Goal: Entertainment & Leisure: Consume media (video, audio)

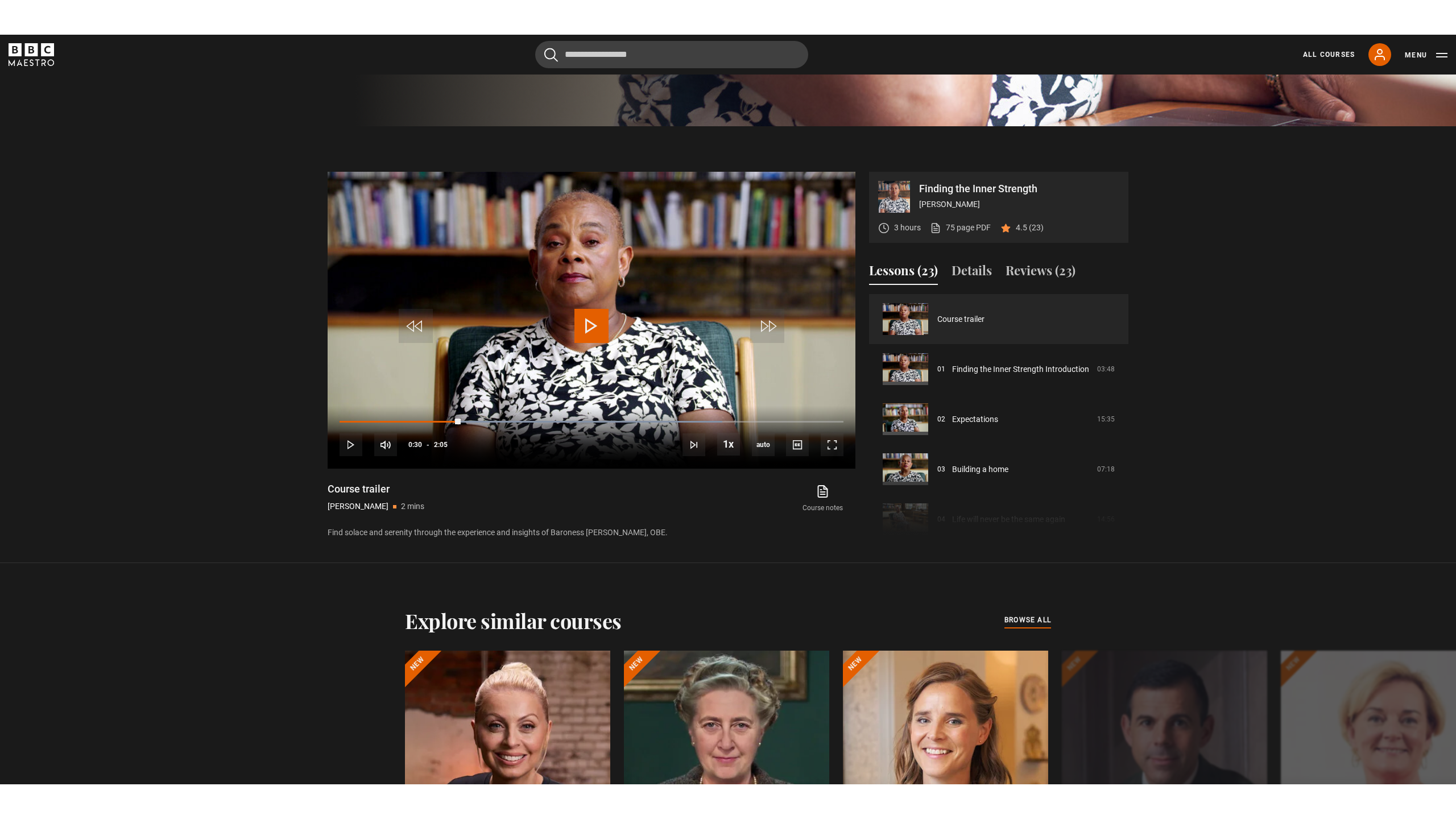
scroll to position [661, 0]
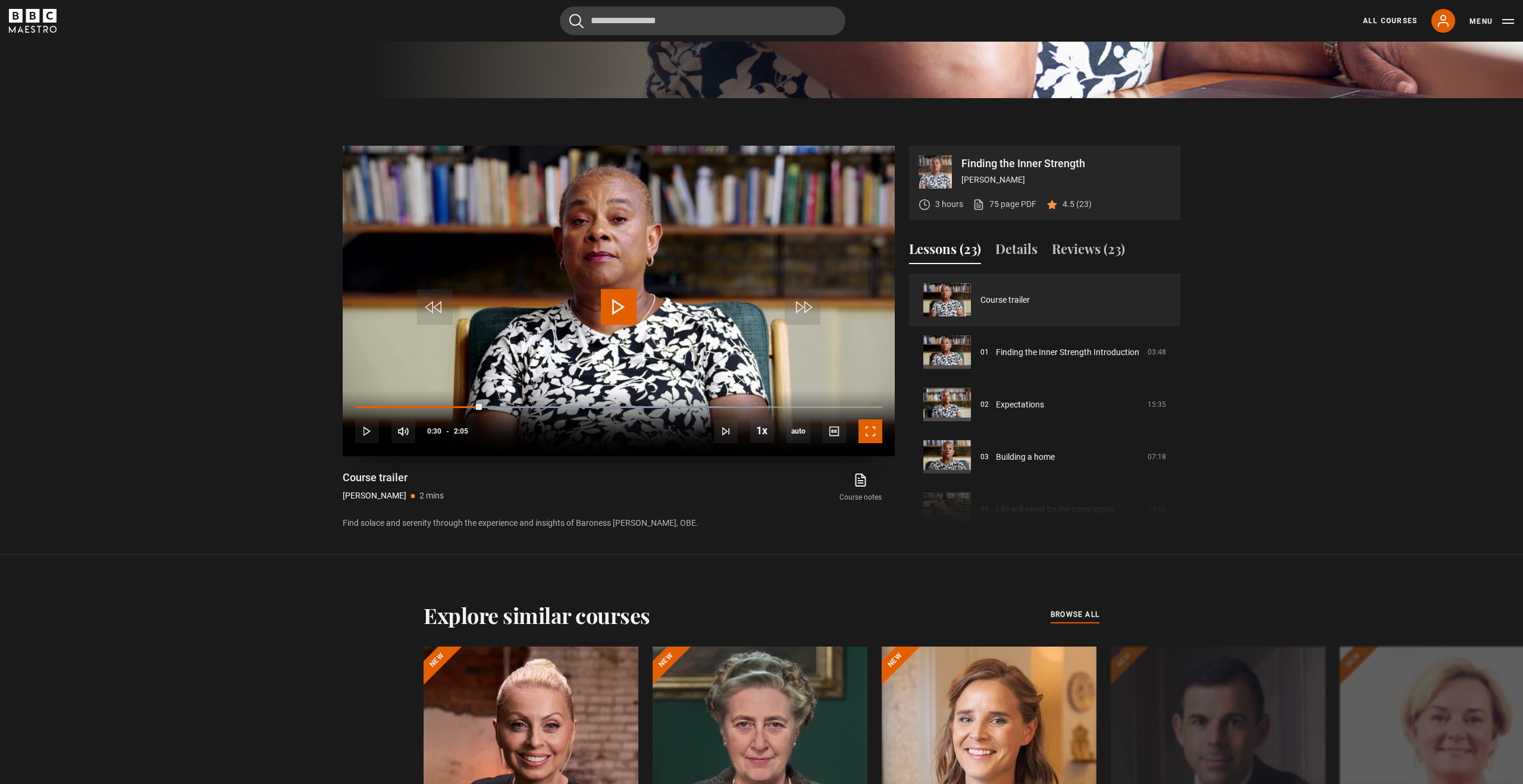
click at [866, 435] on span "Video Player" at bounding box center [870, 431] width 23 height 23
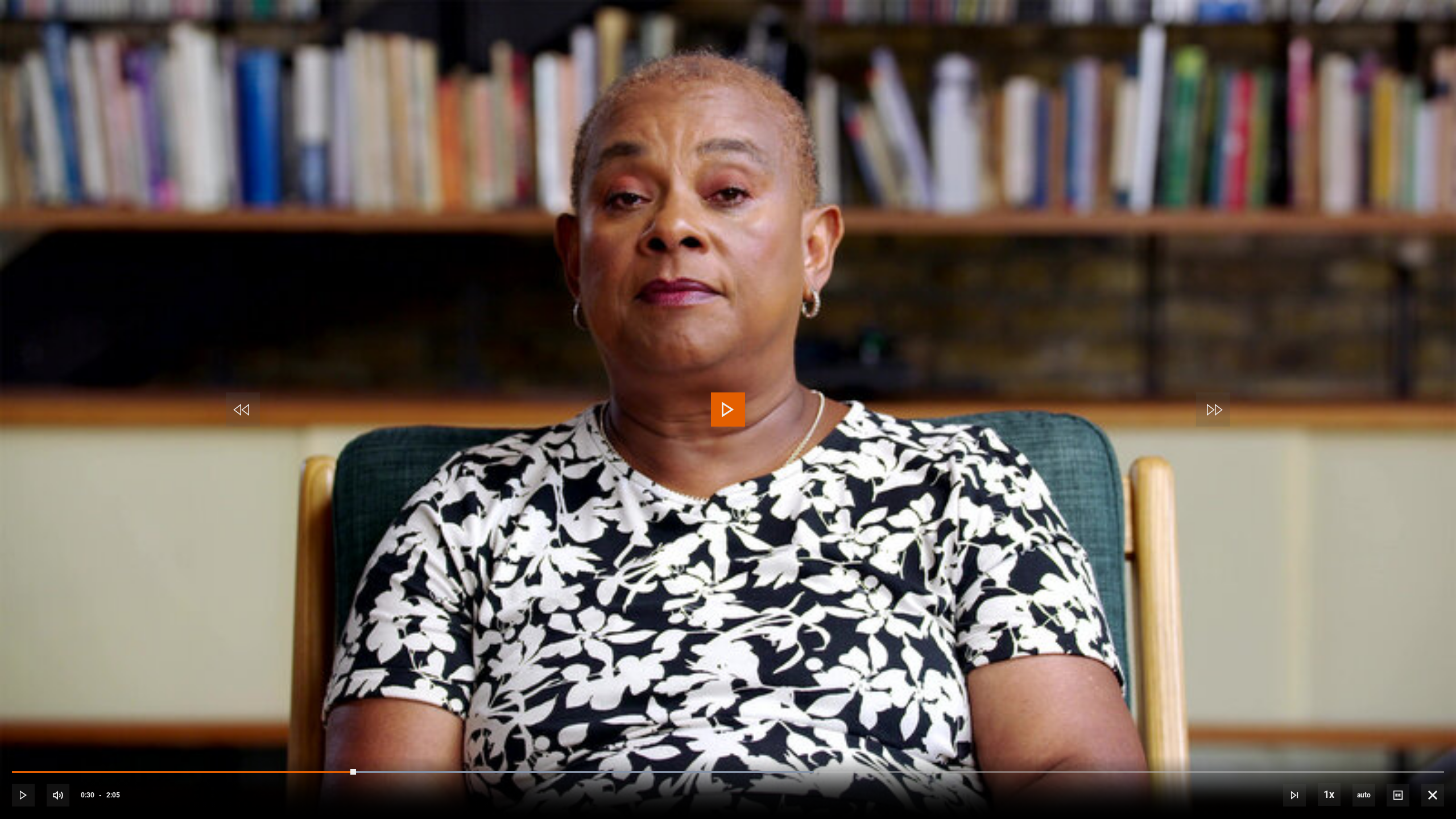
click at [728, 413] on span "Video Player" at bounding box center [728, 410] width 34 height 34
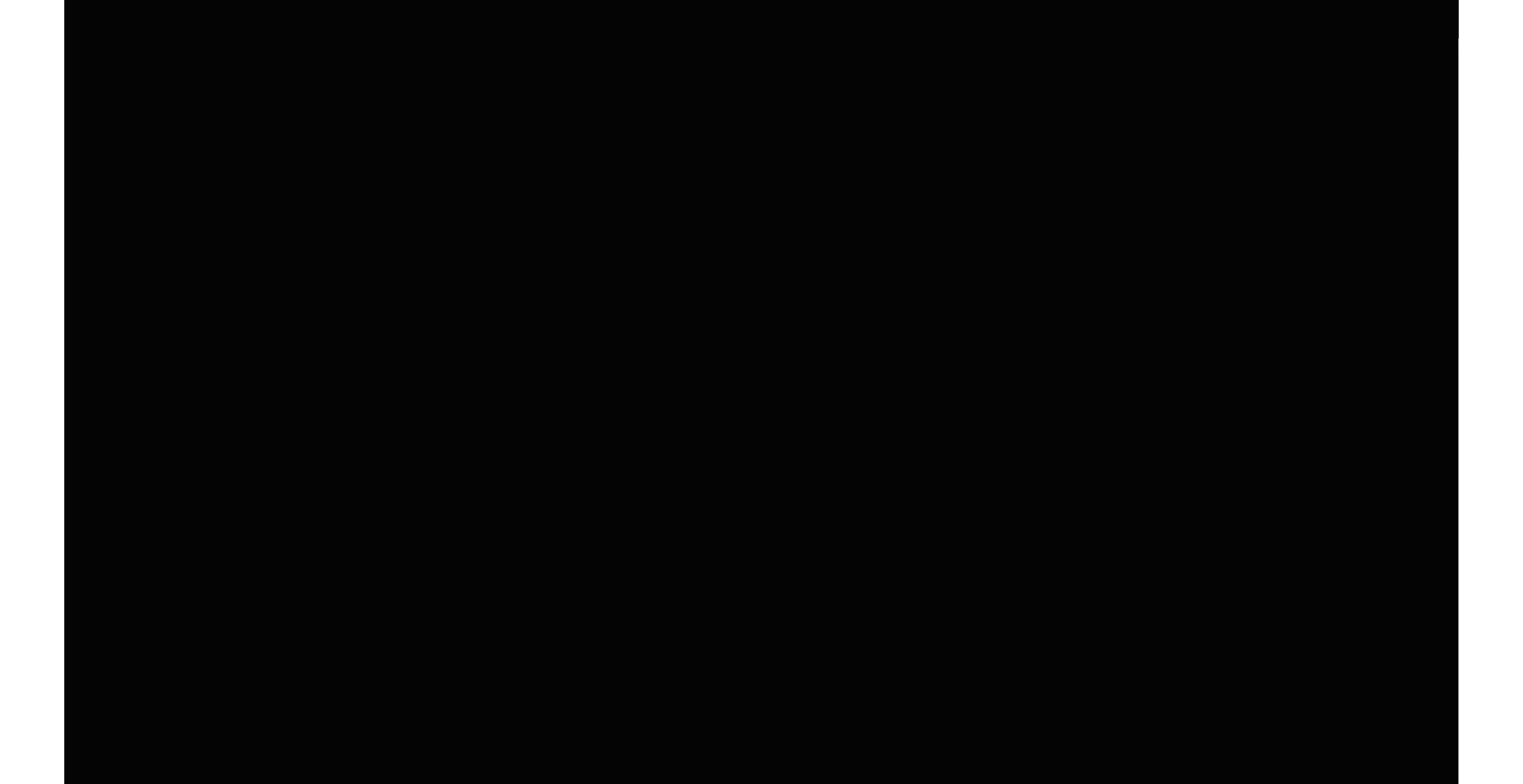
scroll to position [863, 0]
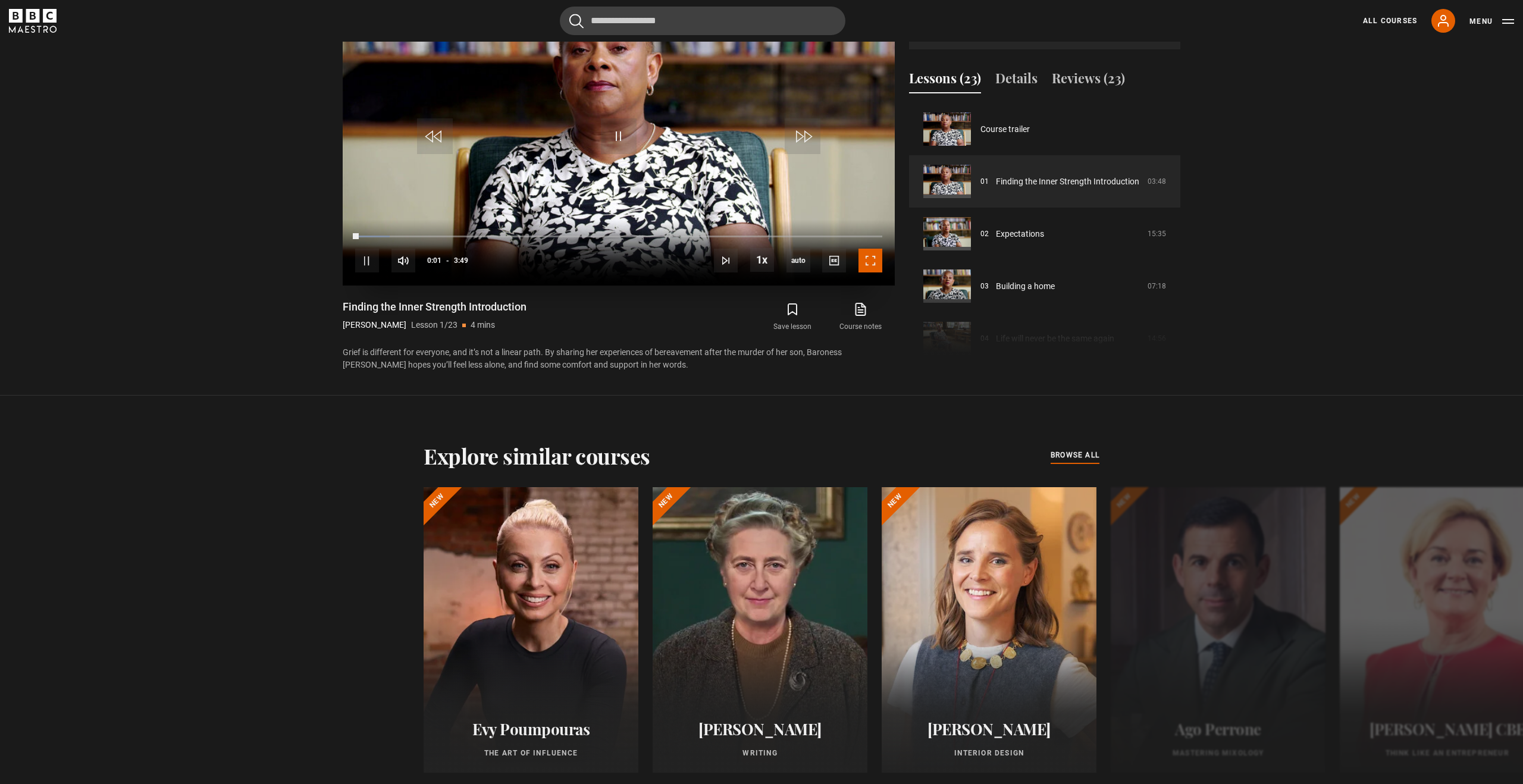
click at [864, 263] on span "Video Player" at bounding box center [870, 260] width 23 height 23
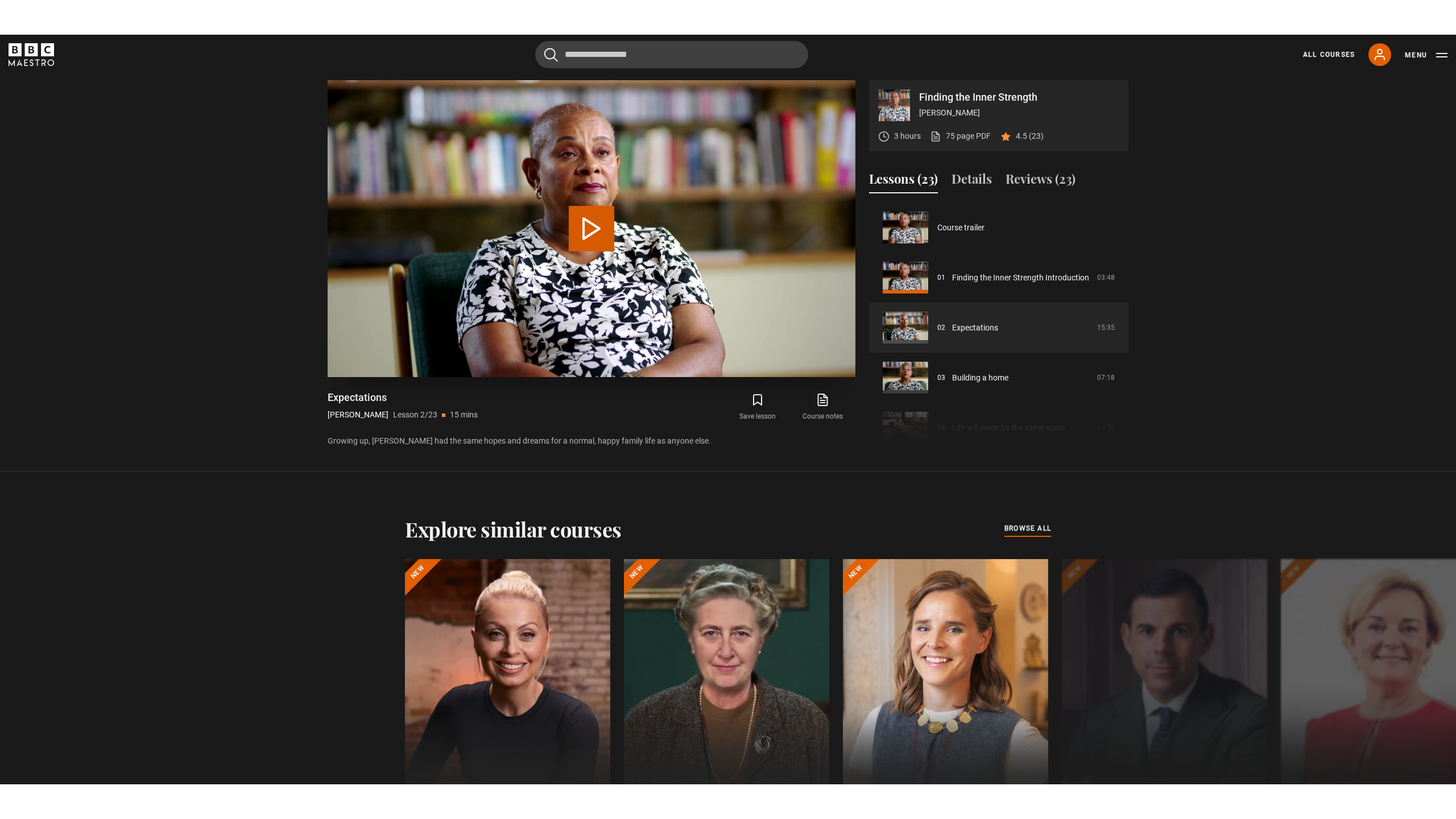
scroll to position [50, 0]
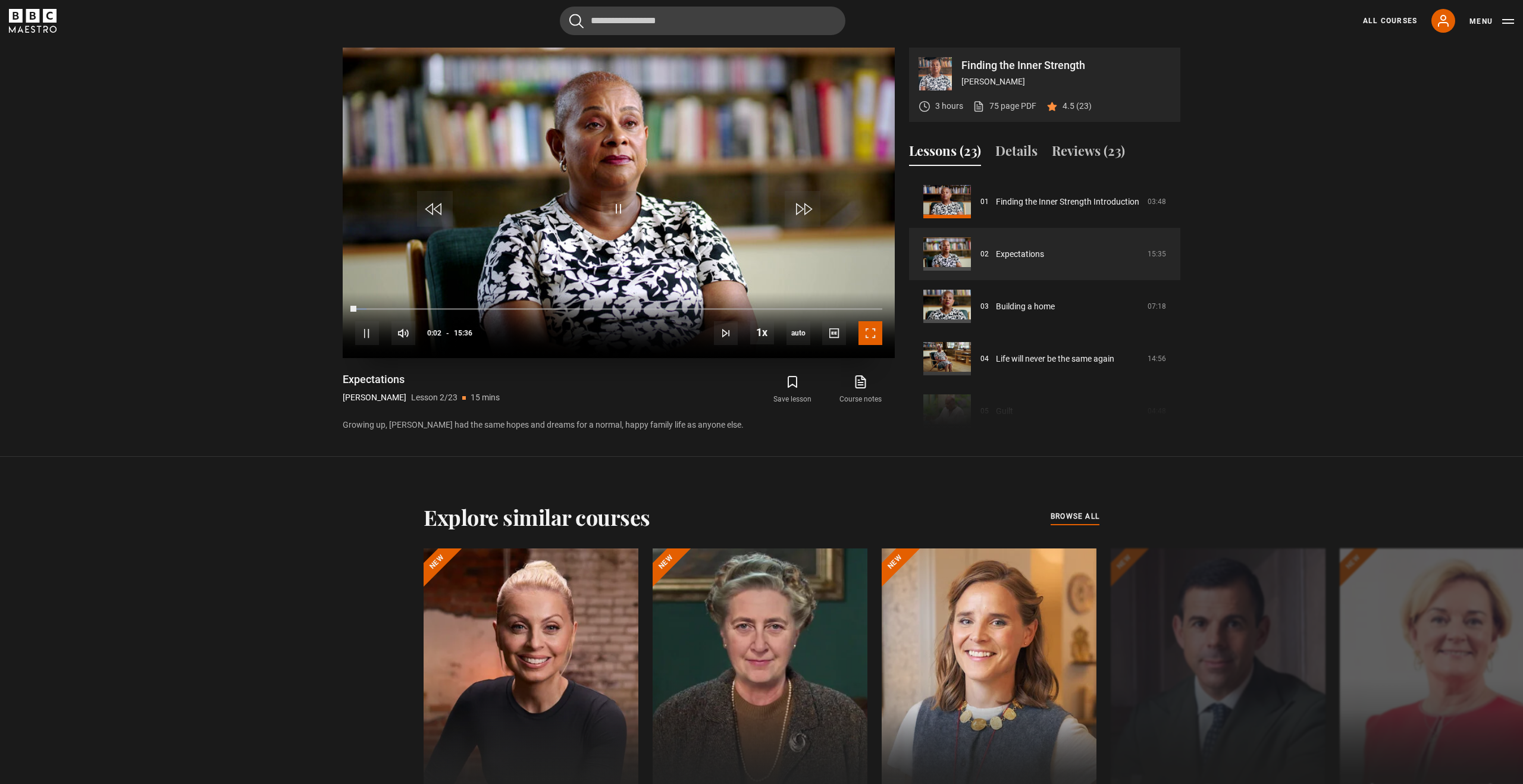
click at [868, 332] on span "Video Player" at bounding box center [870, 333] width 23 height 23
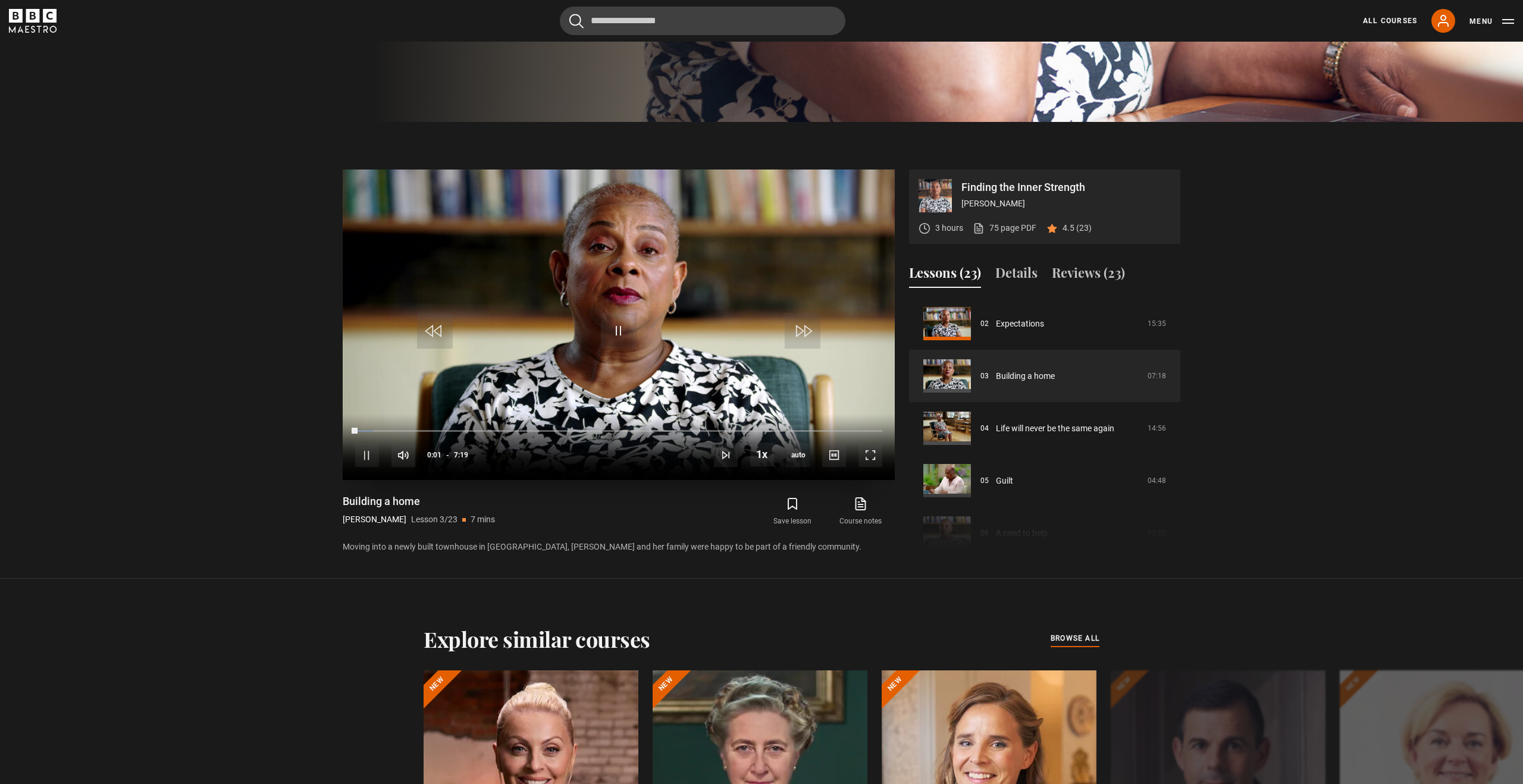
scroll to position [668, 0]
click at [874, 460] on span "Video Player" at bounding box center [870, 455] width 23 height 23
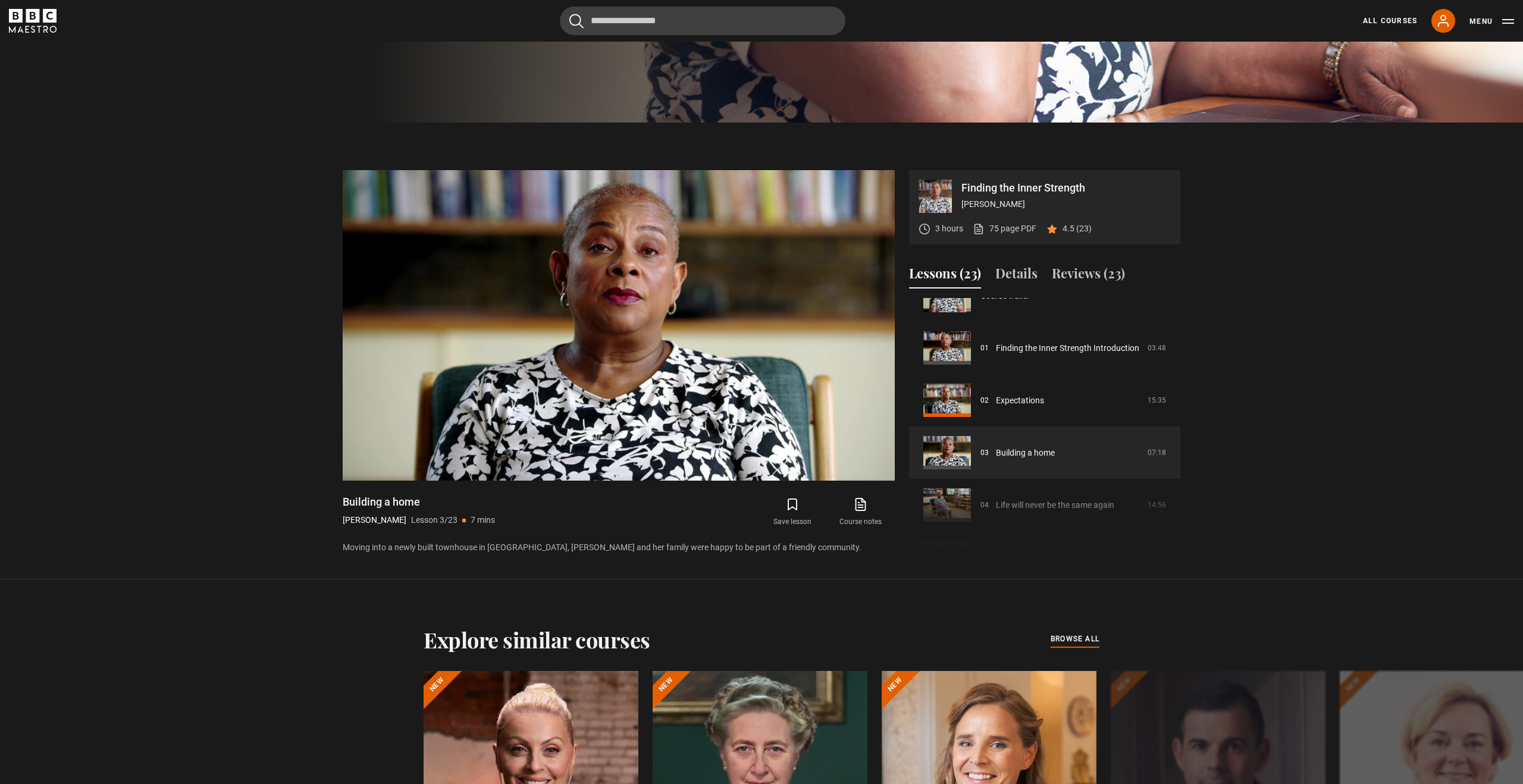
scroll to position [0, 0]
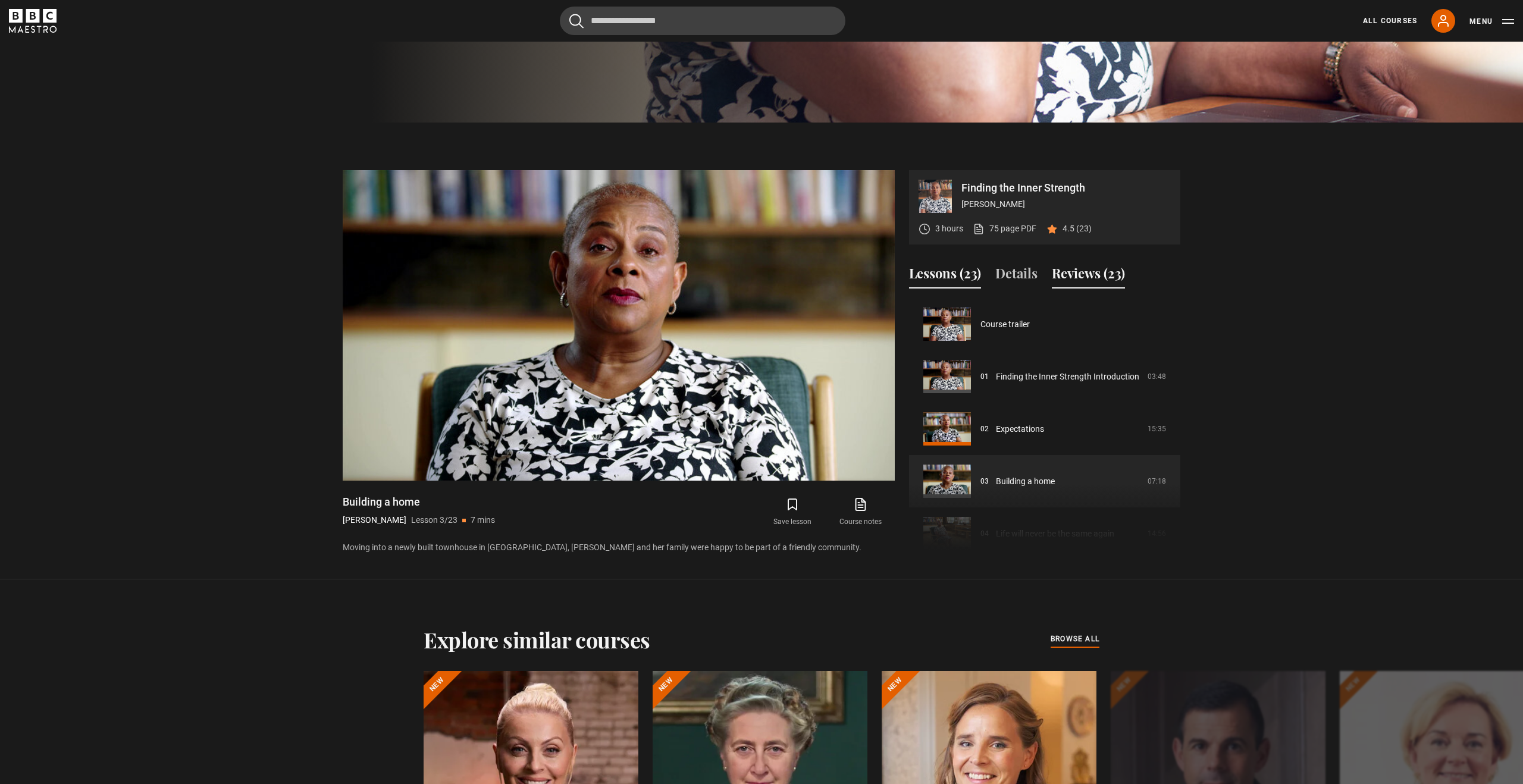
click at [1096, 277] on button "Reviews (23)" at bounding box center [1088, 276] width 73 height 25
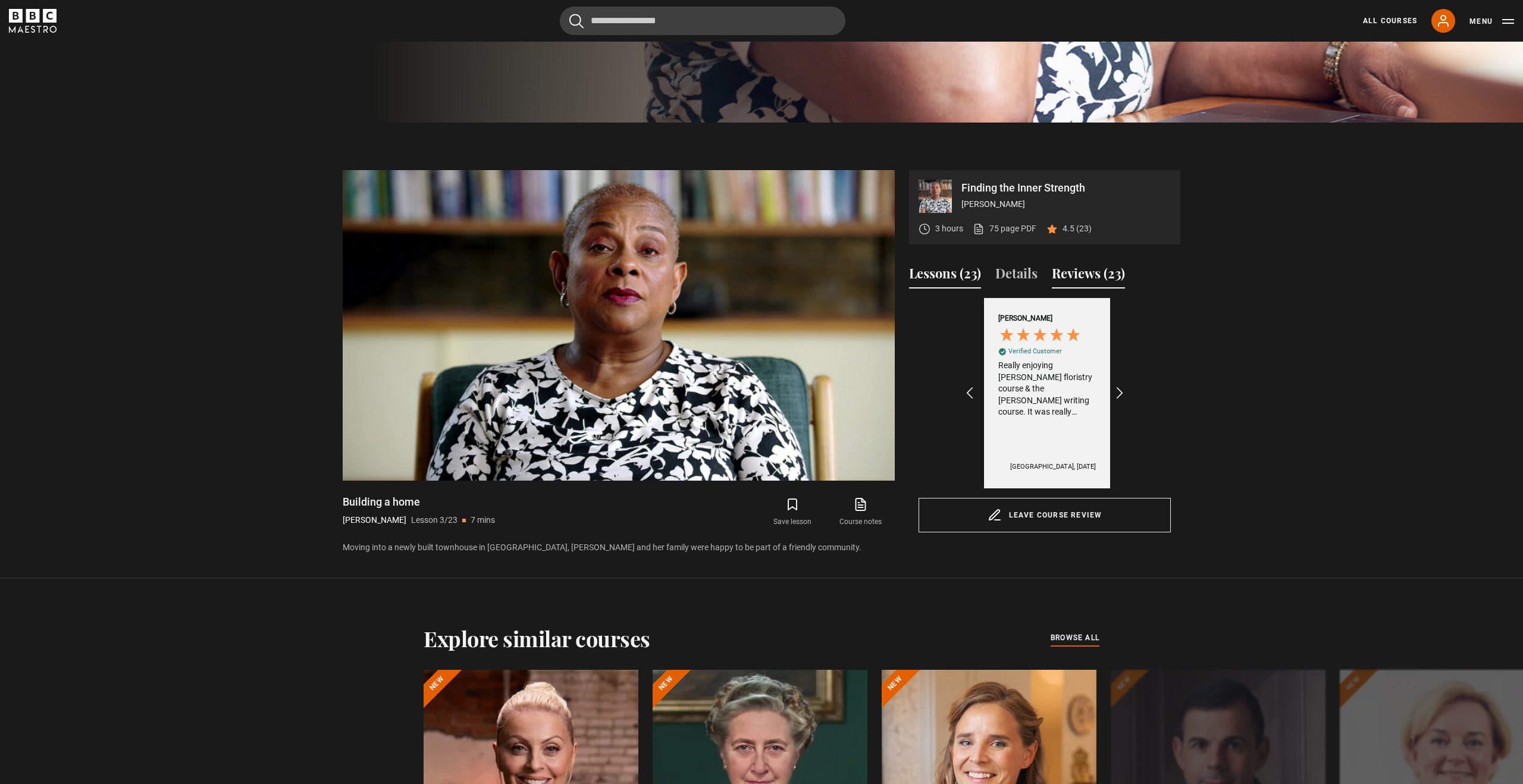
scroll to position [0, 828]
click at [927, 277] on button "Lessons (23)" at bounding box center [945, 276] width 72 height 25
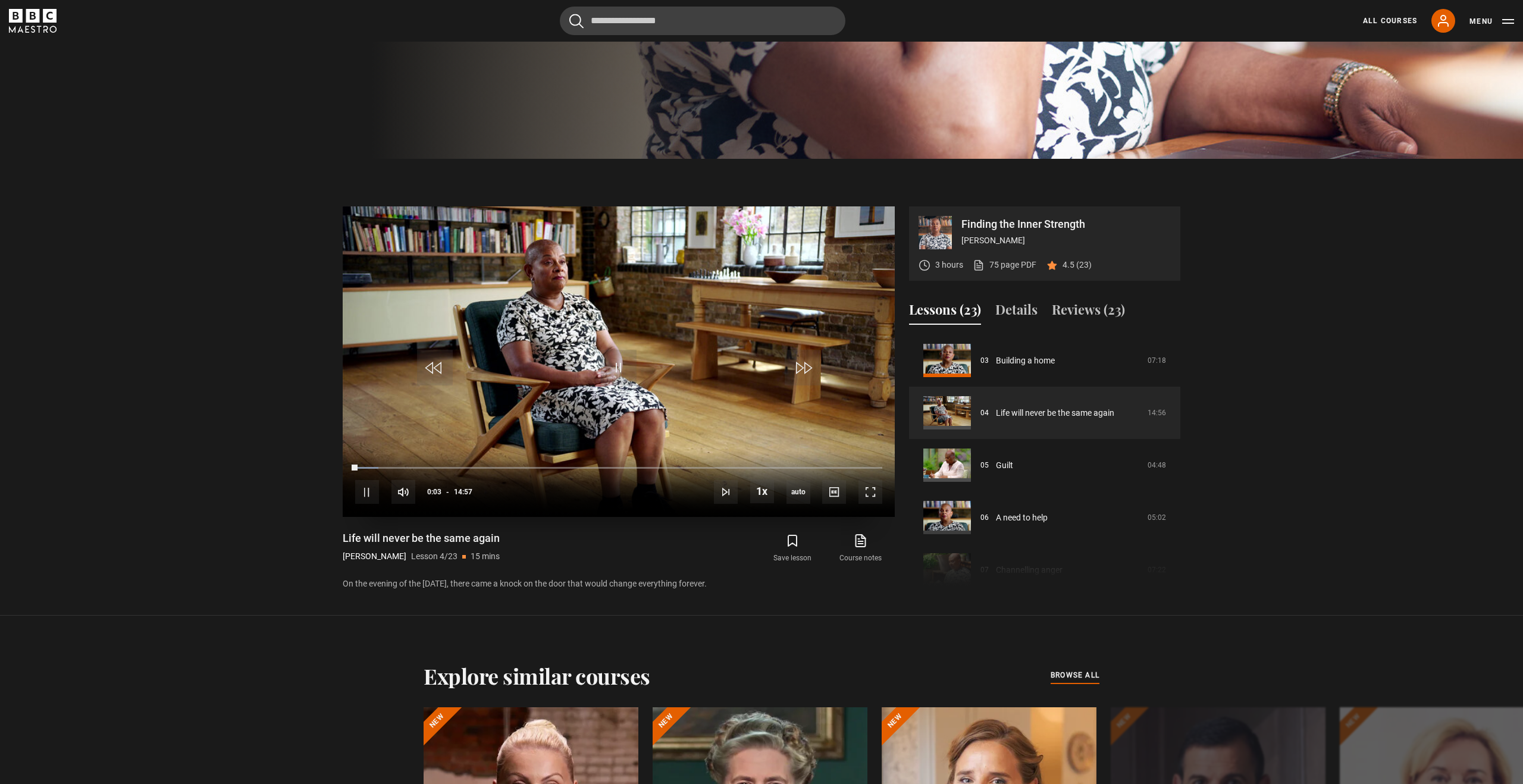
scroll to position [627, 0]
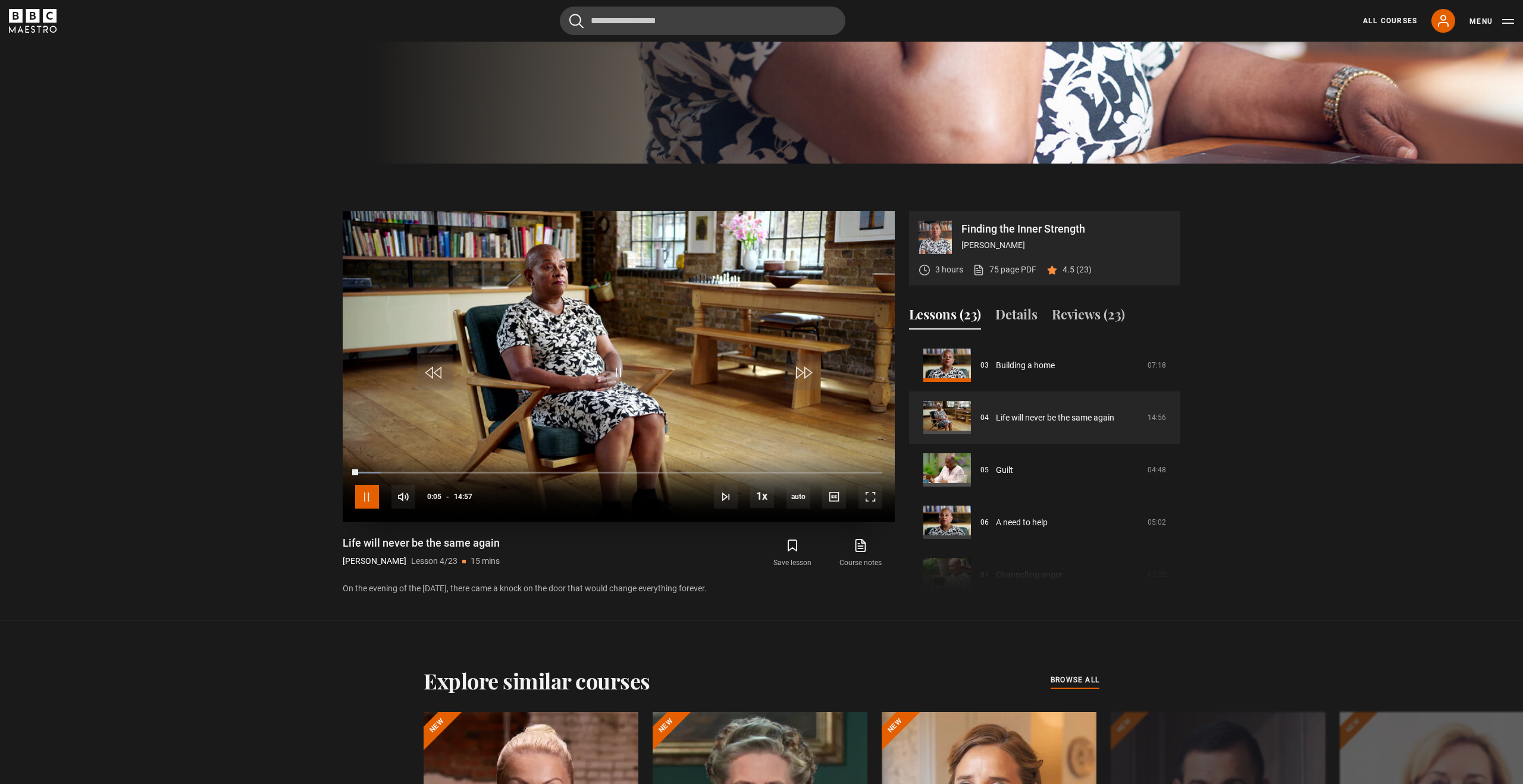
click at [367, 503] on span "Video Player" at bounding box center [367, 496] width 23 height 23
